Goal: Task Accomplishment & Management: Use online tool/utility

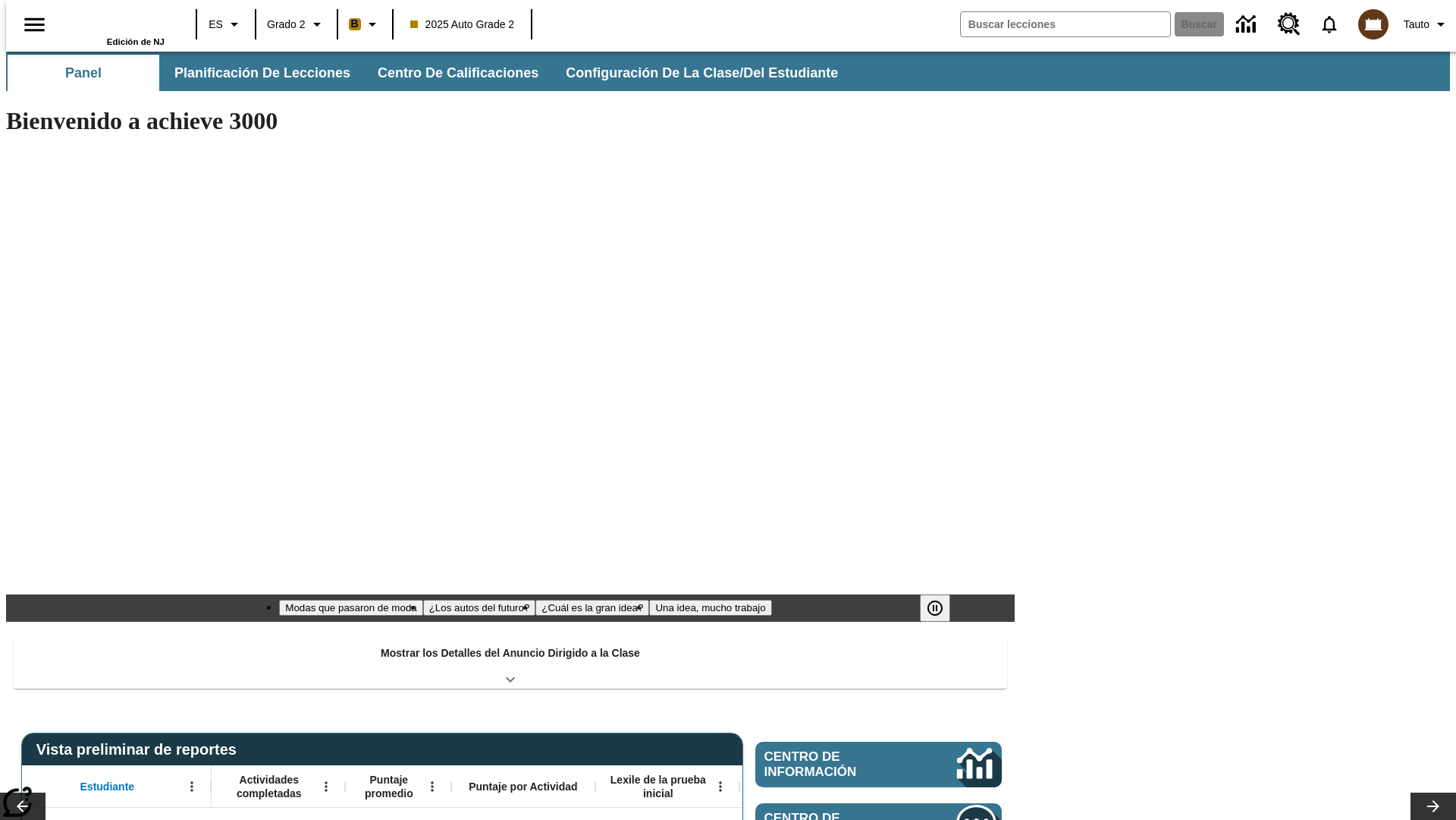
type input "-1"
click at [254, 73] on span "Planificación de lecciones" at bounding box center [263, 73] width 176 height 18
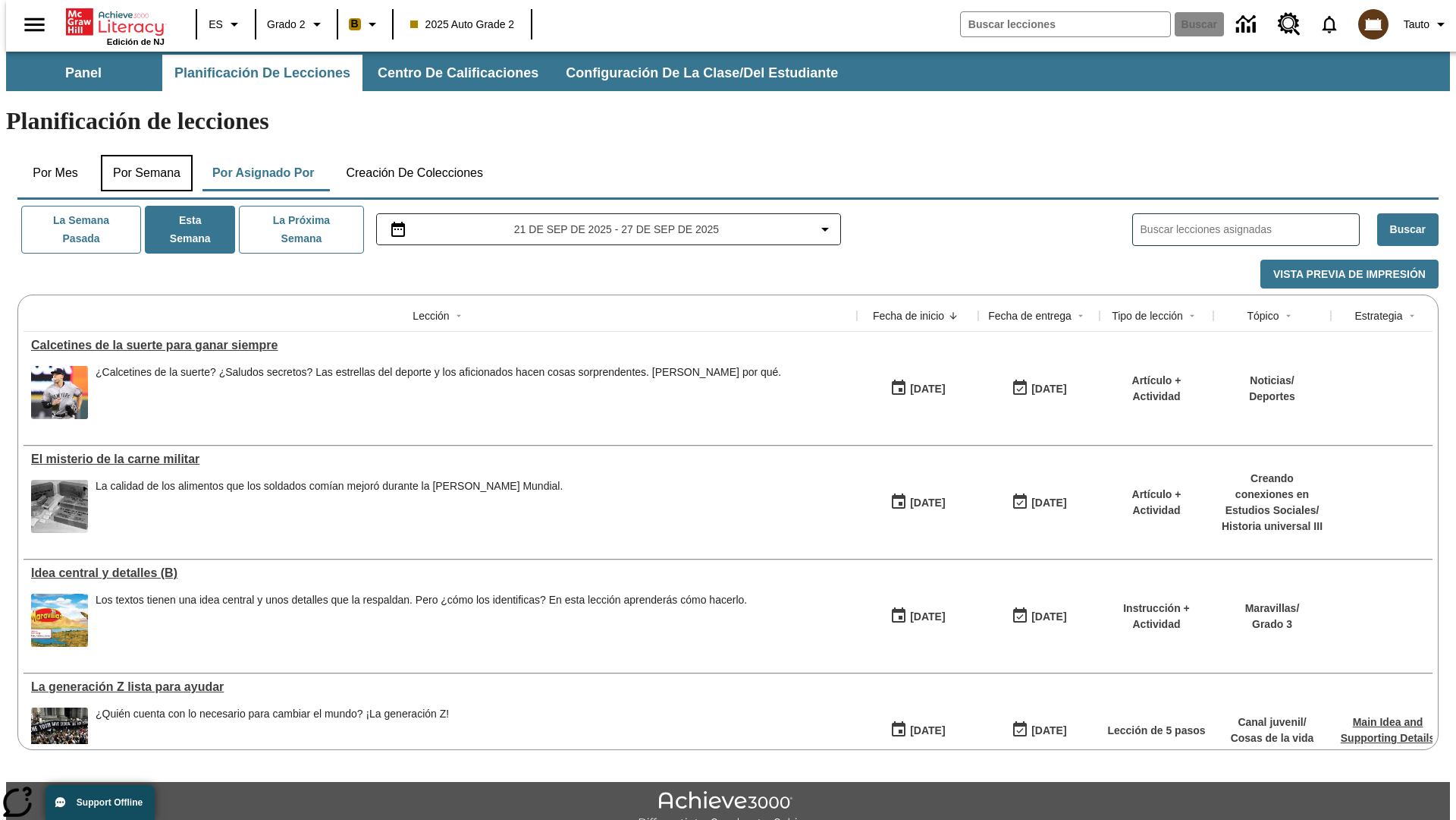
click at [142, 155] on button "Por semana" at bounding box center [147, 173] width 92 height 37
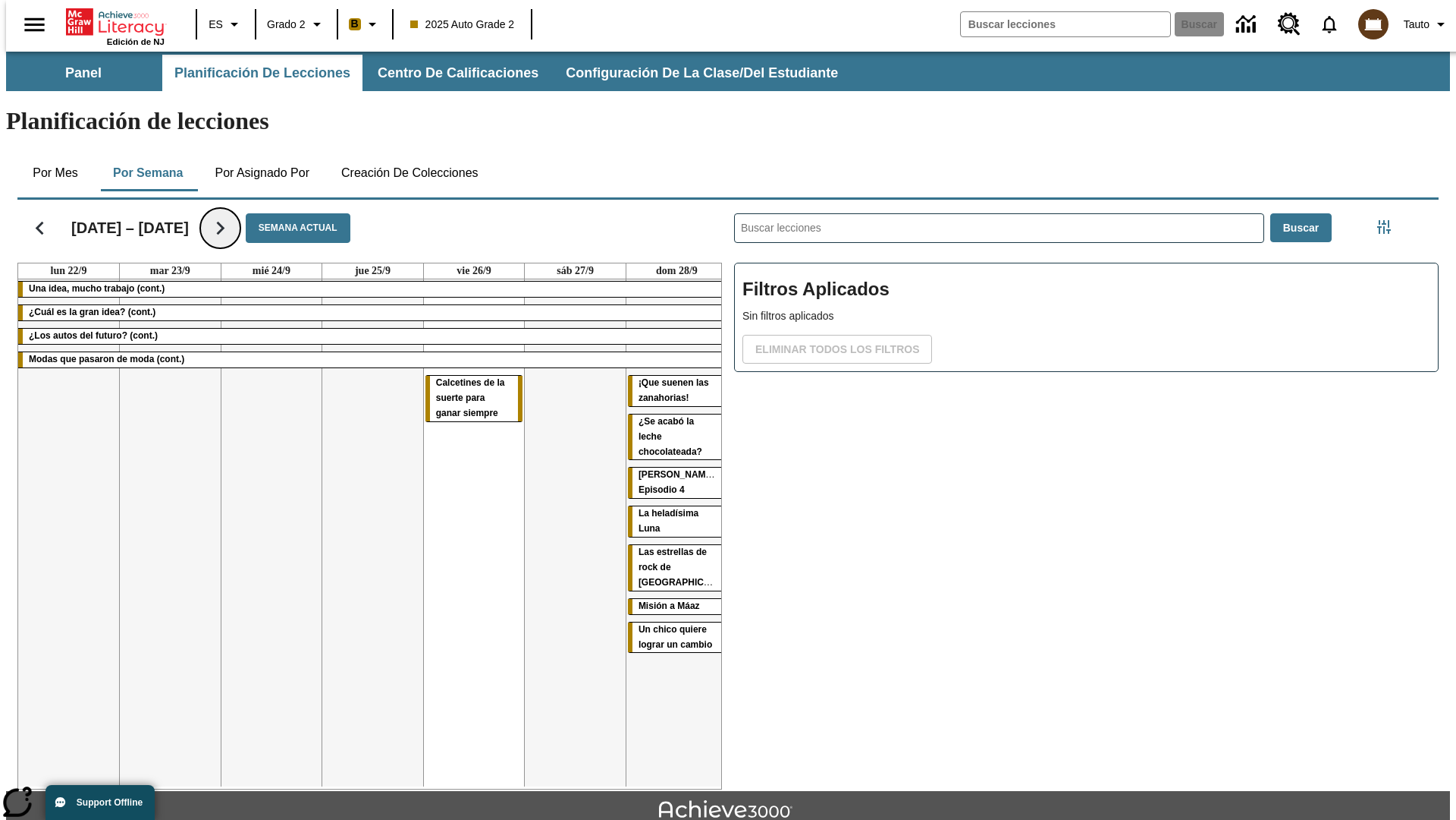
click at [219, 215] on icon "Seguir" at bounding box center [221, 228] width 27 height 27
click at [233, 215] on icon "Seguir" at bounding box center [221, 228] width 27 height 27
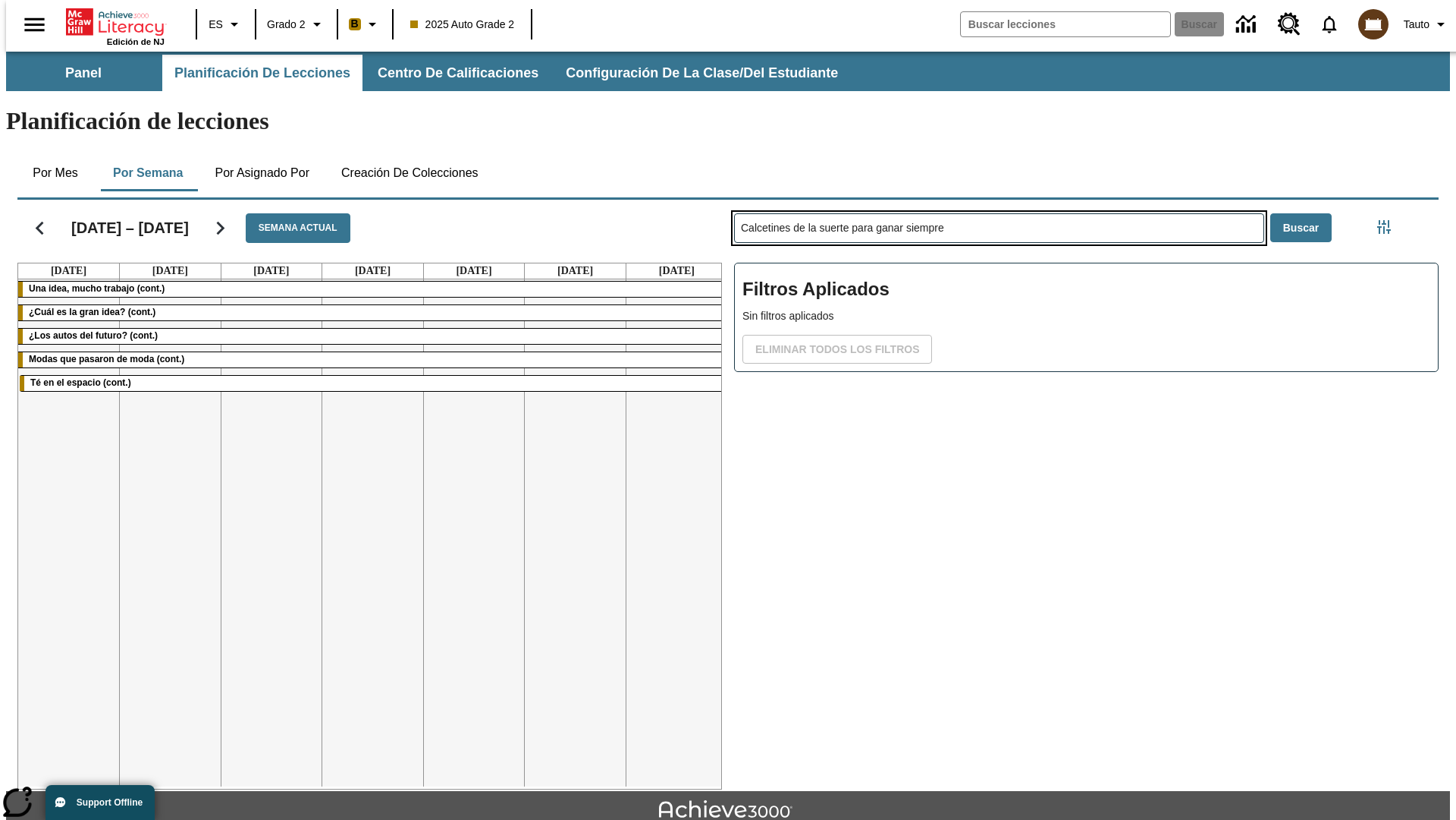
type input "Calcetines de la suerte para ganar siempre"
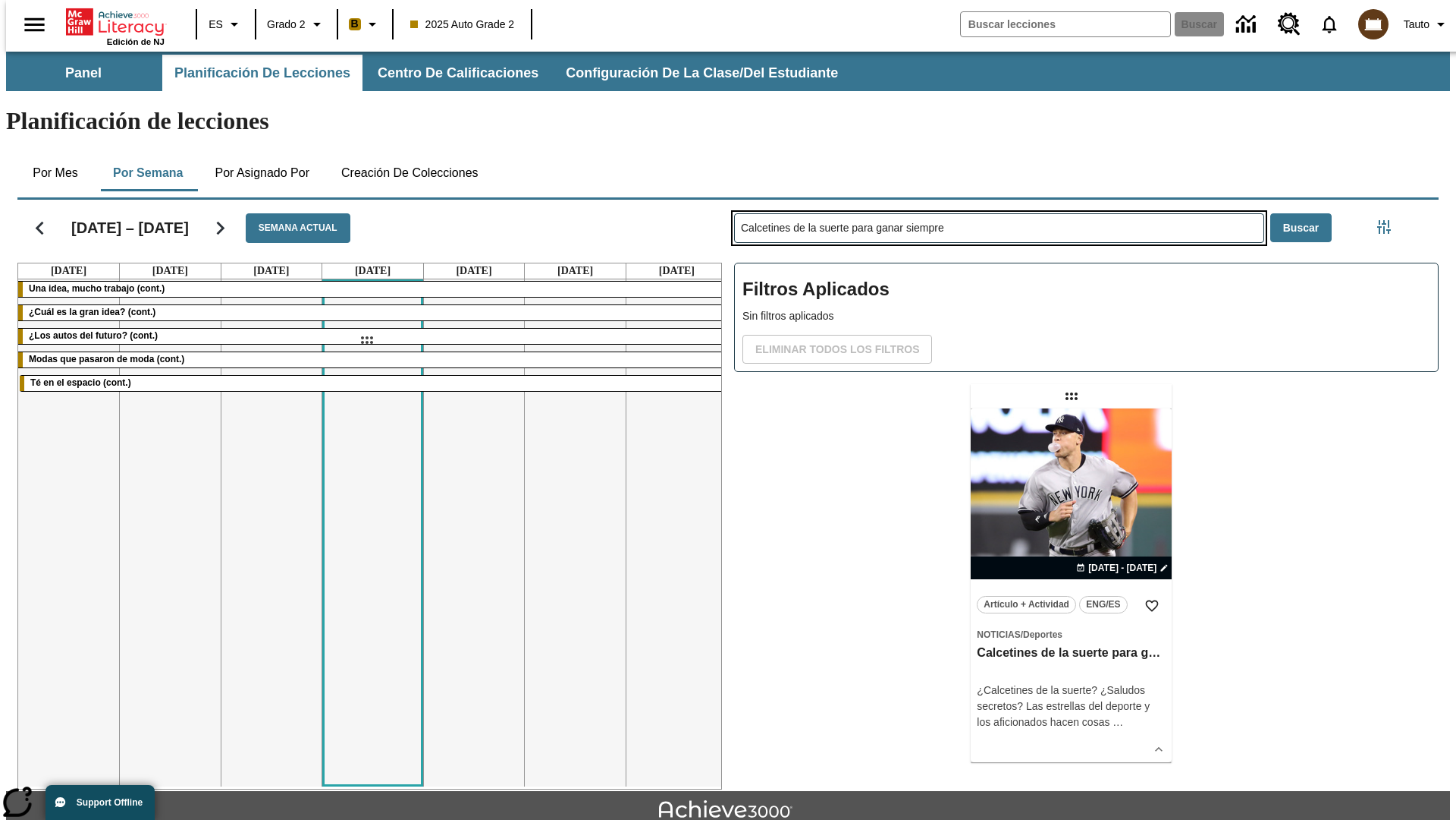
drag, startPoint x: 1073, startPoint y: 336, endPoint x: 366, endPoint y: 340, distance: 707.0
click at [366, 340] on div "[DATE] – [DATE] Semana actual [DATE] [DATE] [DATE] [DATE] [DATE] [DATE] [DATE] …" at bounding box center [722, 491] width 1433 height 596
